Goal: Task Accomplishment & Management: Manage account settings

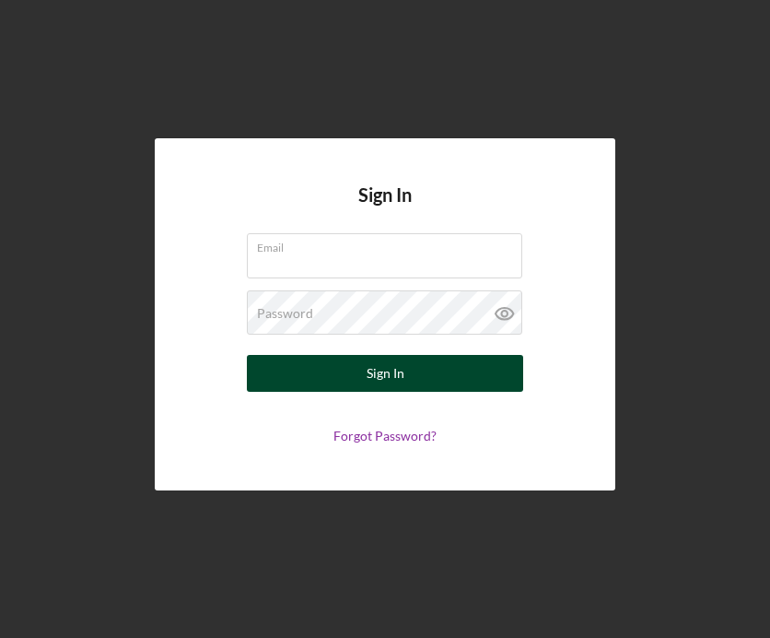
type input "[EMAIL_ADDRESS][DOMAIN_NAME]"
click at [357, 377] on button "Sign In" at bounding box center [385, 373] width 276 height 37
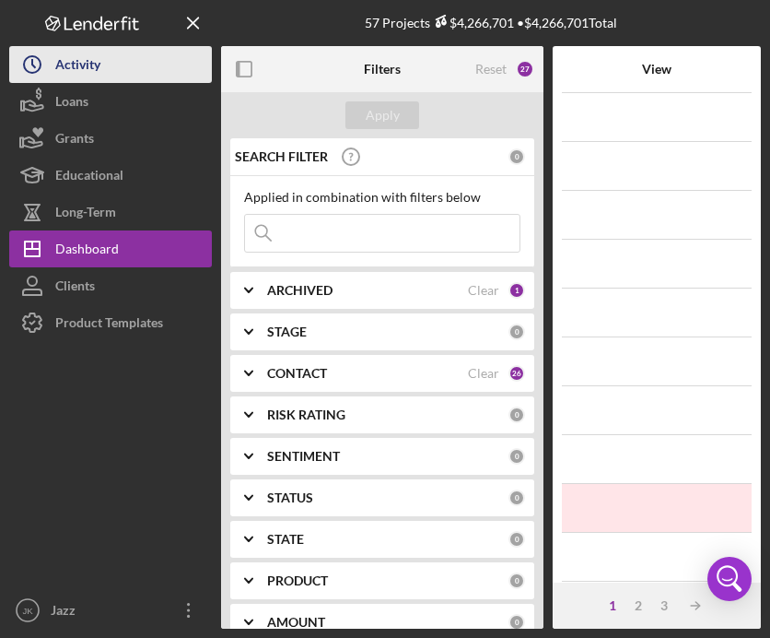
click at [105, 64] on button "Icon/History Activity" at bounding box center [110, 64] width 203 height 37
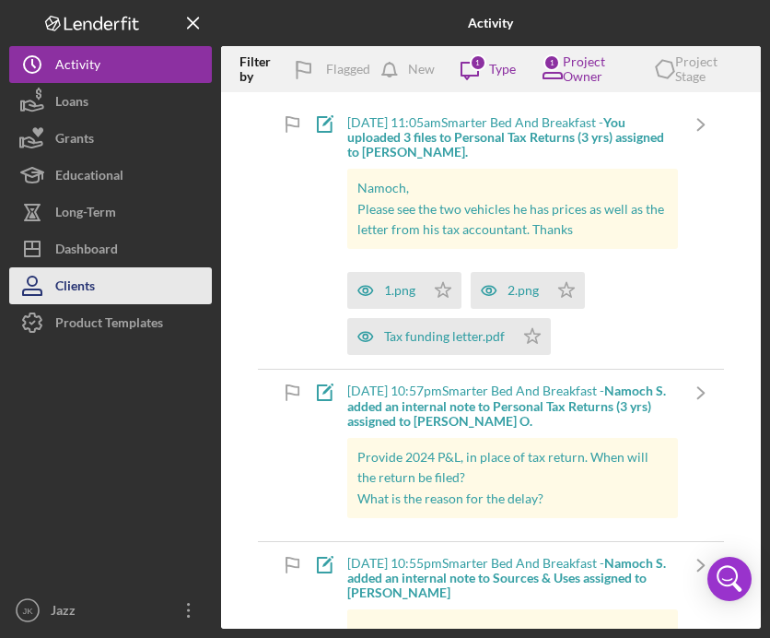
click at [114, 294] on button "Clients" at bounding box center [110, 285] width 203 height 37
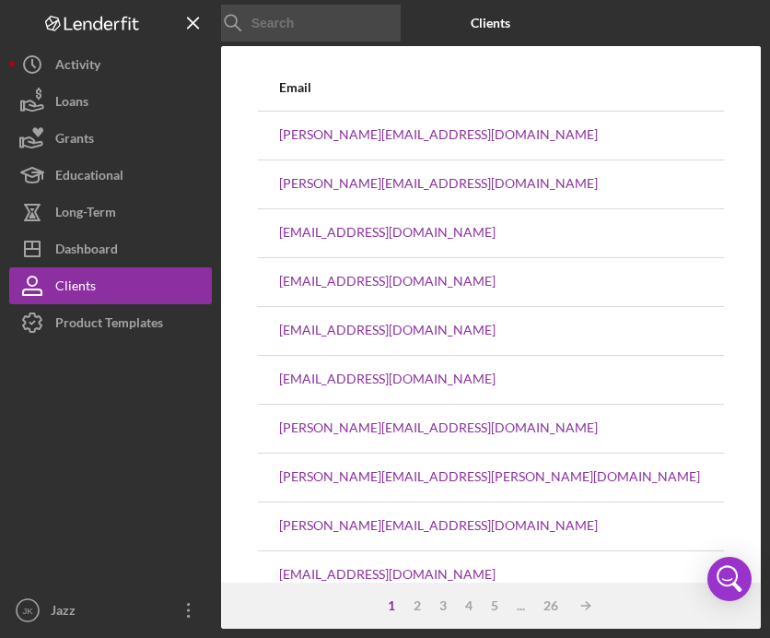
click at [324, 29] on input at bounding box center [312, 23] width 194 height 37
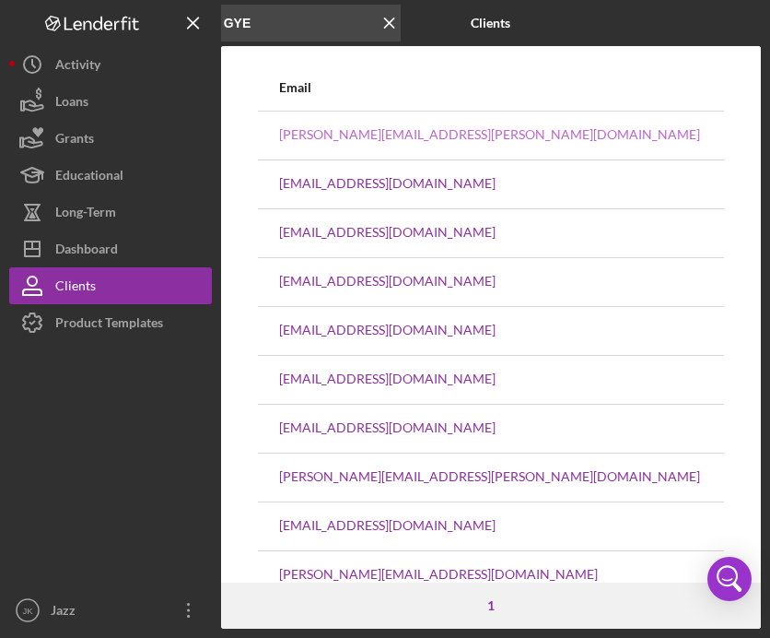
type input "GYE"
click at [380, 134] on link "[PERSON_NAME][EMAIL_ADDRESS][PERSON_NAME][DOMAIN_NAME]" at bounding box center [489, 134] width 421 height 15
click at [343, 135] on link "[PERSON_NAME][EMAIL_ADDRESS][PERSON_NAME][DOMAIN_NAME]" at bounding box center [489, 134] width 421 height 15
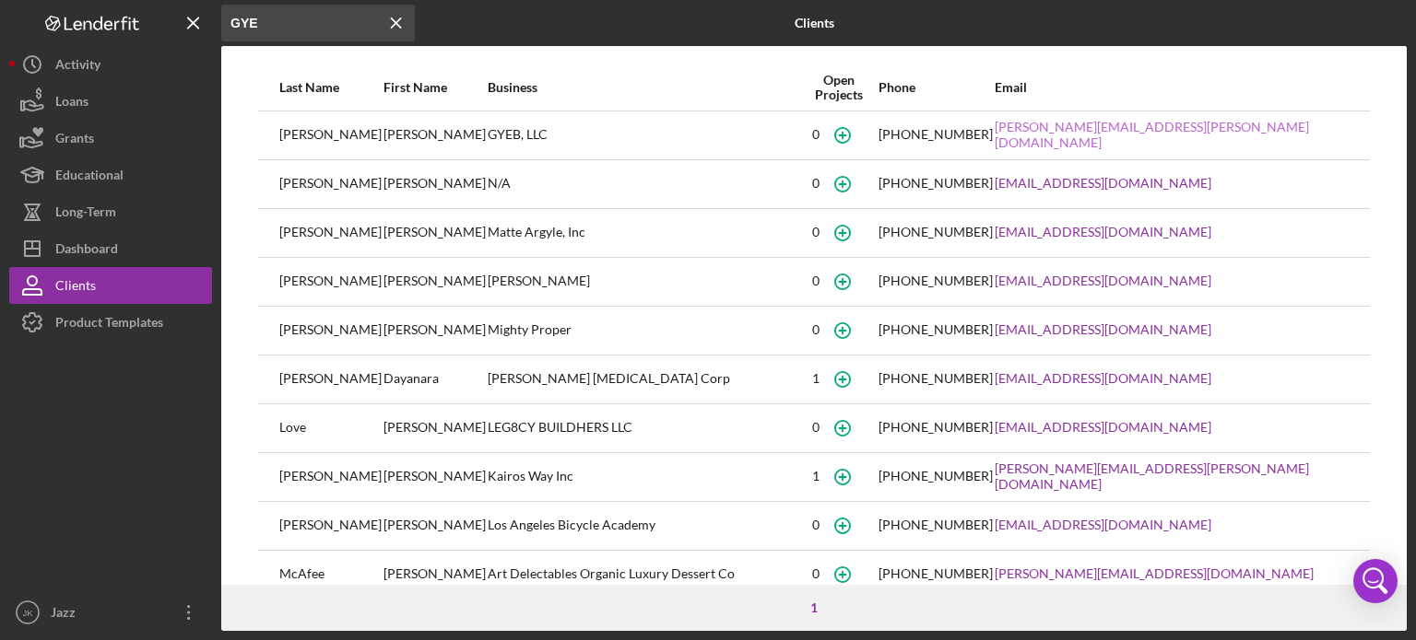
click at [770, 131] on link "[PERSON_NAME][EMAIL_ADDRESS][PERSON_NAME][DOMAIN_NAME]" at bounding box center [1171, 134] width 354 height 29
click at [770, 135] on icon "button" at bounding box center [842, 134] width 41 height 41
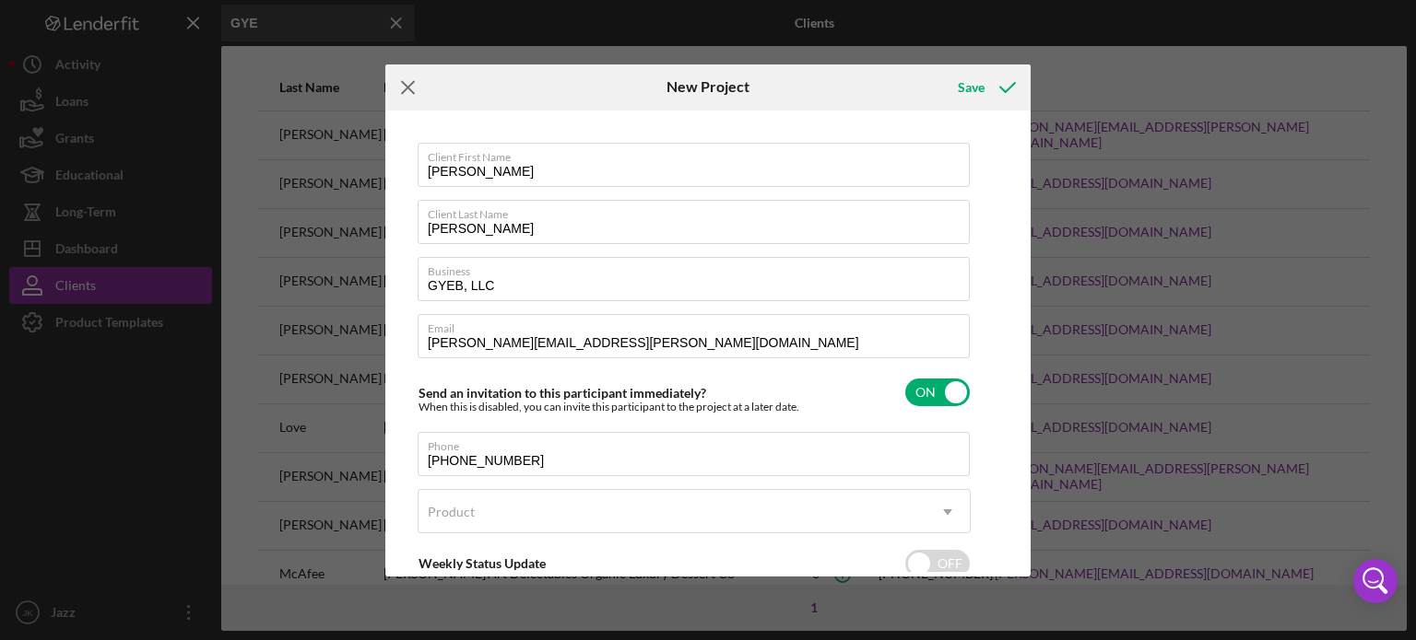
click at [407, 94] on icon "Icon/Menu Close" at bounding box center [408, 88] width 46 height 46
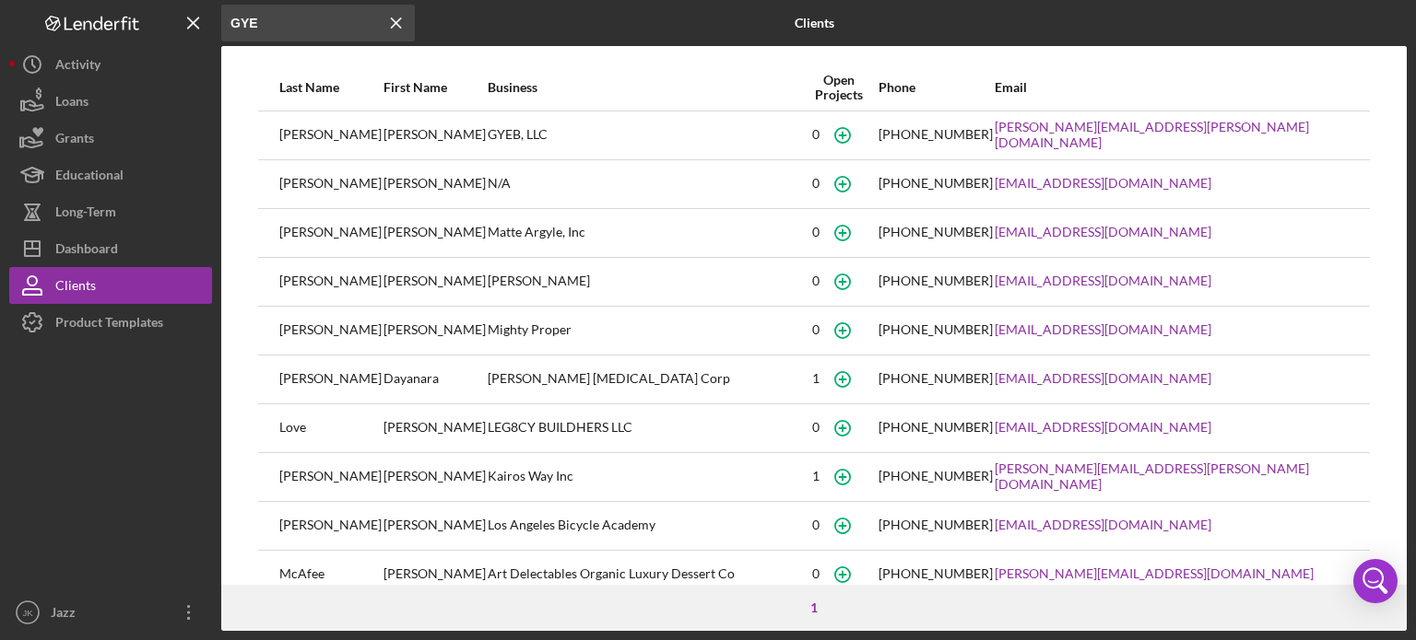
click at [488, 122] on div "GYEB, LLC" at bounding box center [643, 135] width 311 height 46
click at [488, 133] on div "GYEB, LLC" at bounding box center [643, 135] width 311 height 46
click at [770, 135] on icon "button" at bounding box center [842, 134] width 41 height 41
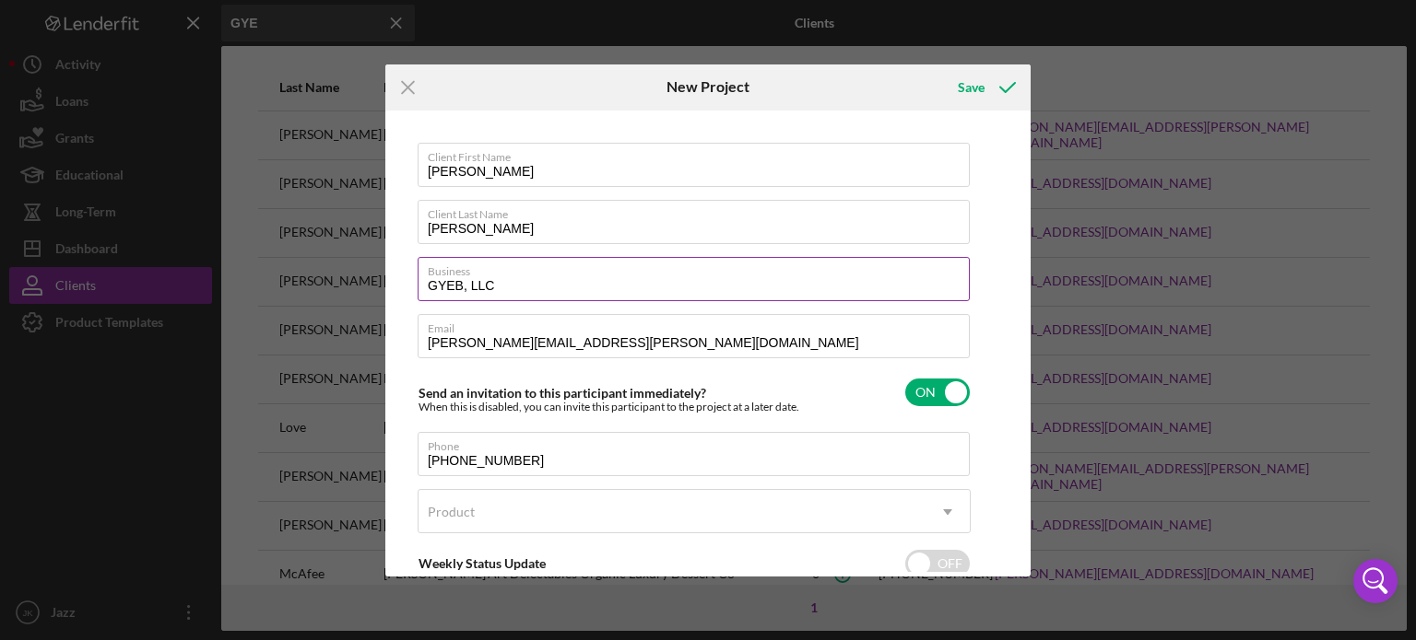
scroll to position [113, 0]
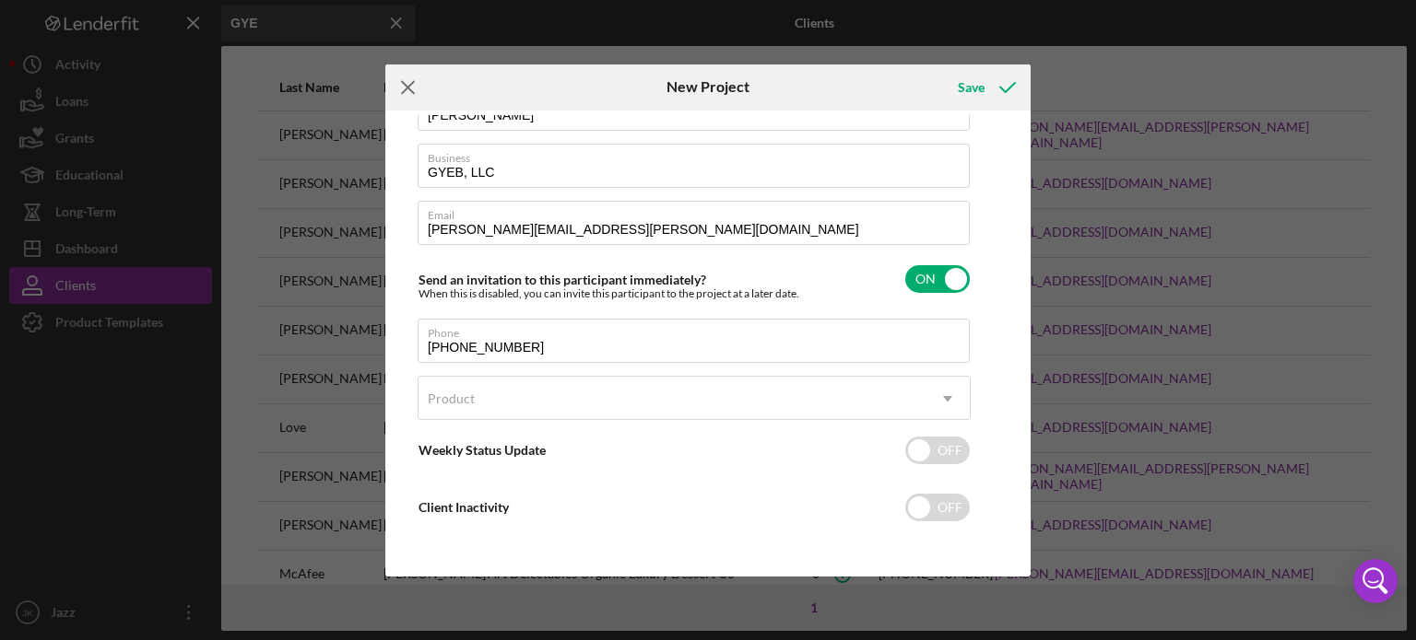
click at [409, 79] on icon "Icon/Menu Close" at bounding box center [408, 88] width 46 height 46
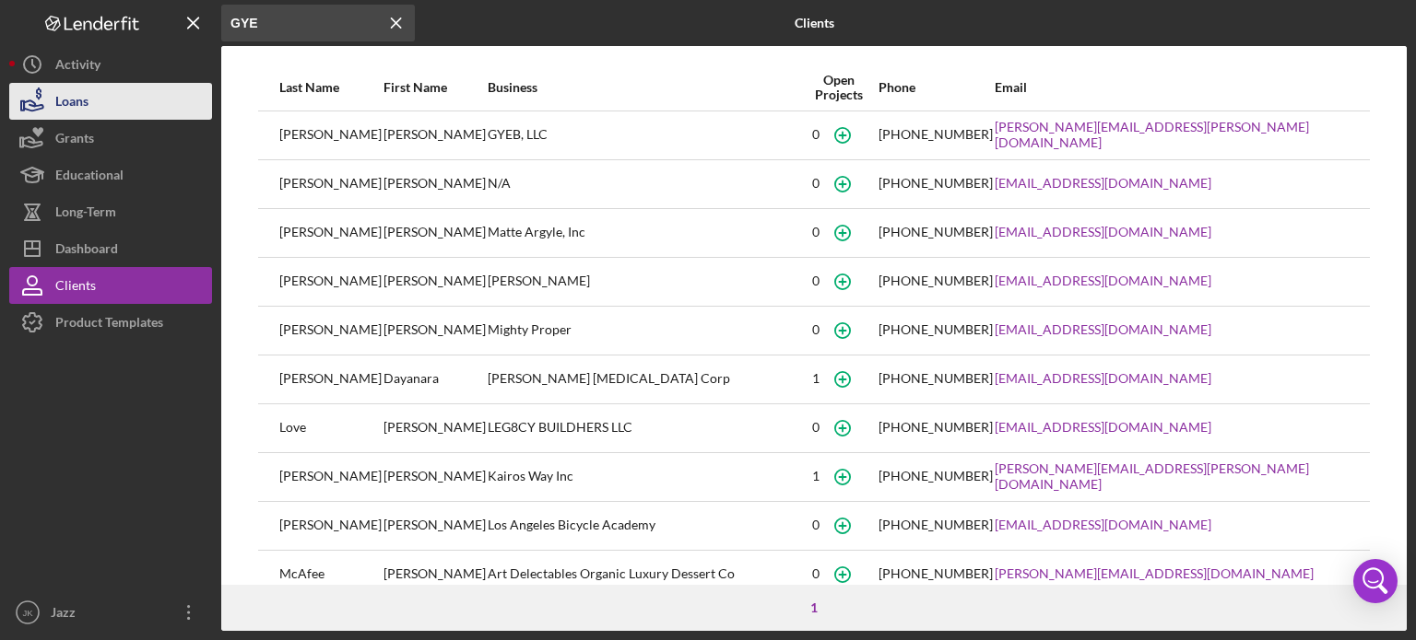
click at [163, 106] on button "Loans" at bounding box center [110, 101] width 203 height 37
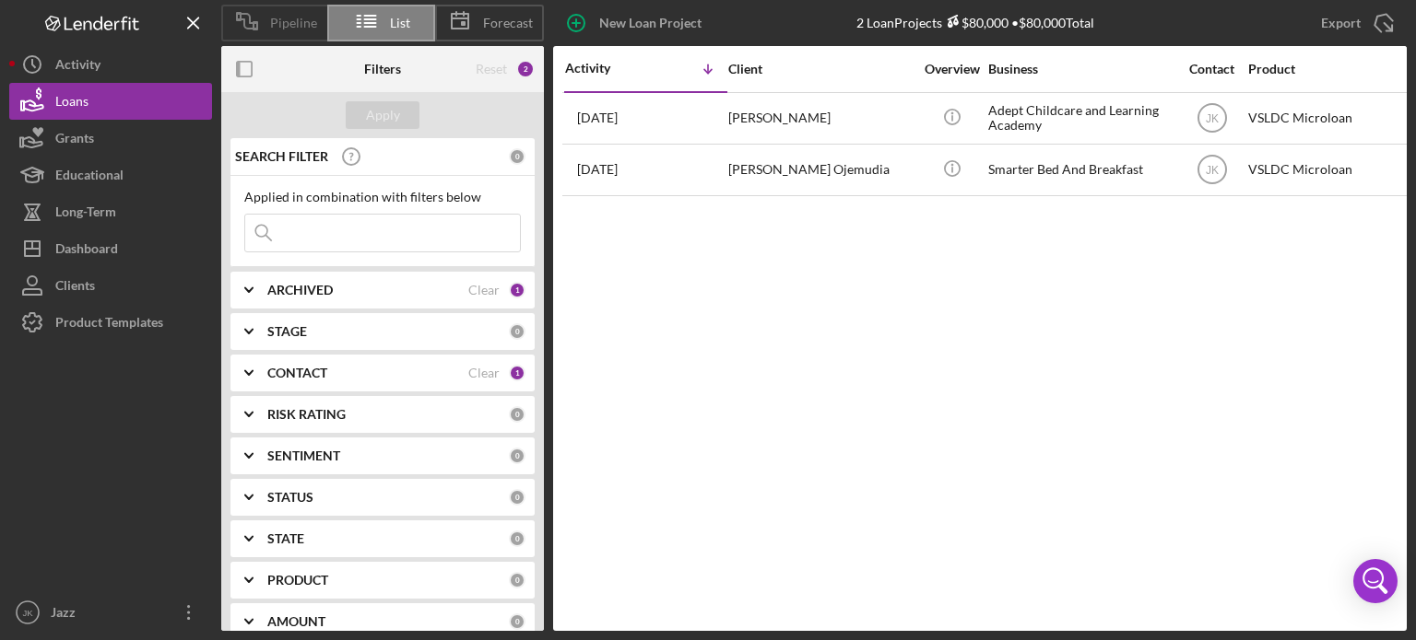
click at [291, 25] on span "Pipeline" at bounding box center [293, 23] width 47 height 15
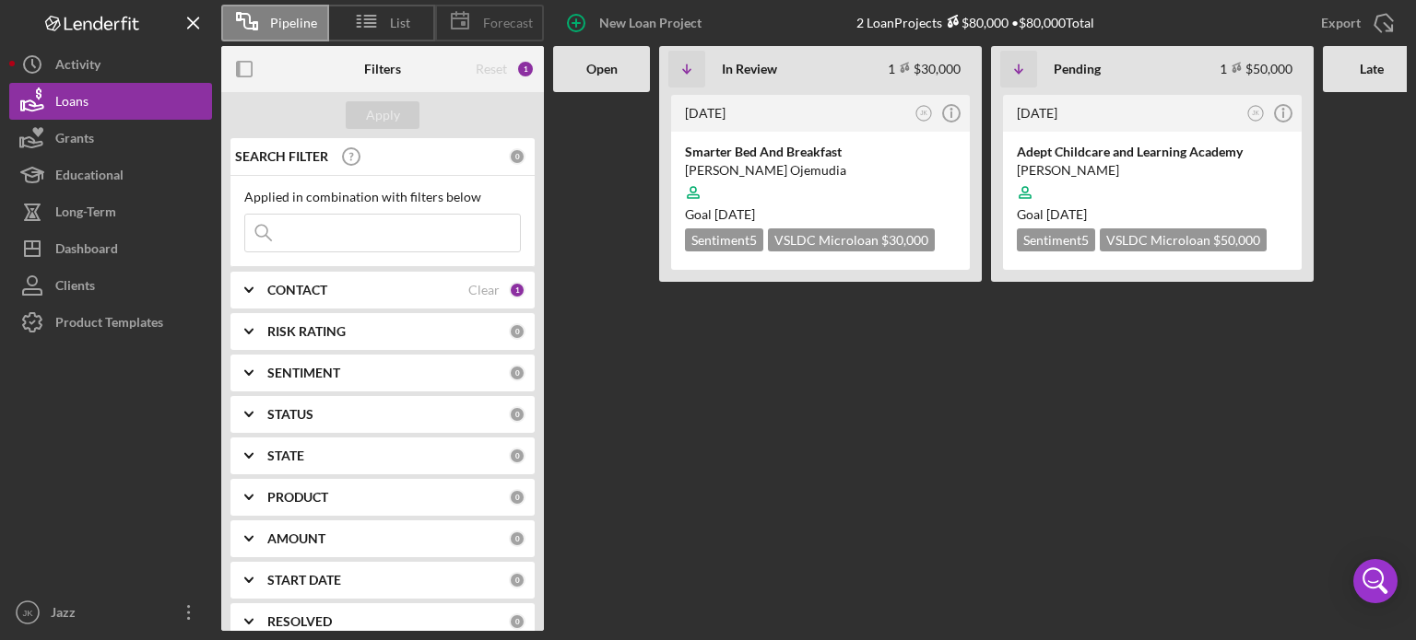
click at [490, 21] on span "Forecast" at bounding box center [508, 23] width 50 height 15
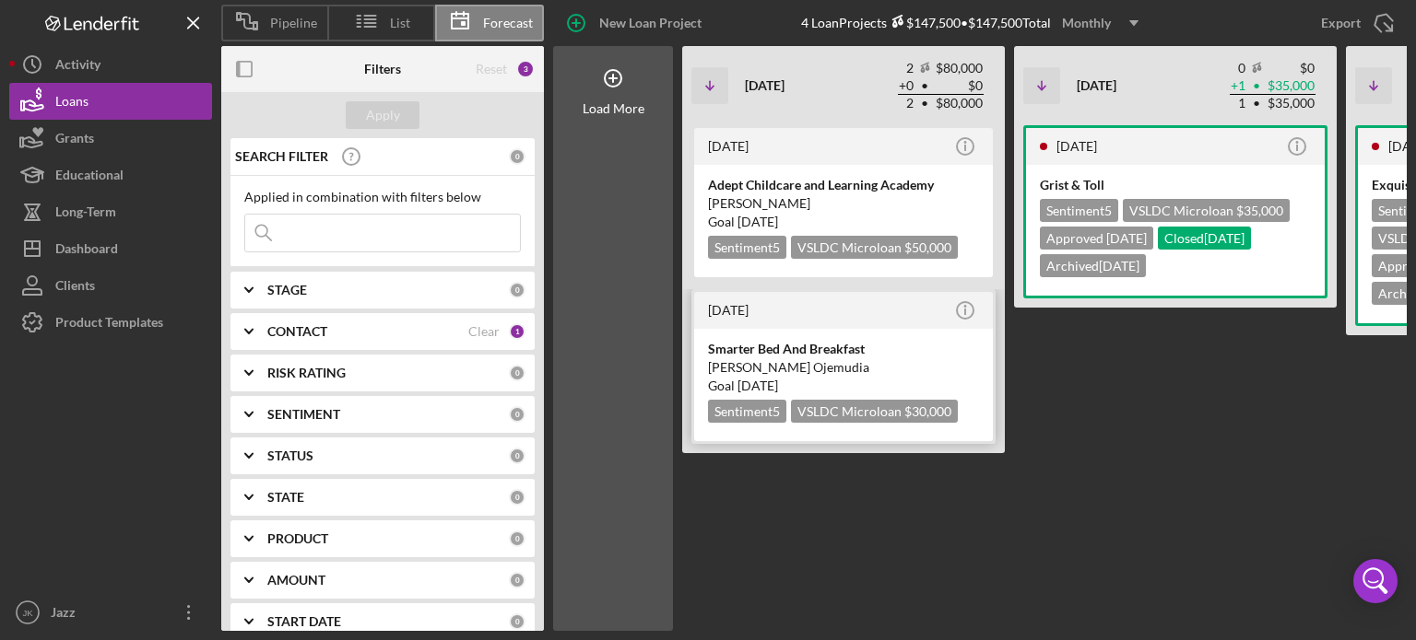
click at [770, 358] on div "[PERSON_NAME] Ojemudia" at bounding box center [843, 367] width 271 height 18
